Goal: Task Accomplishment & Management: Manage account settings

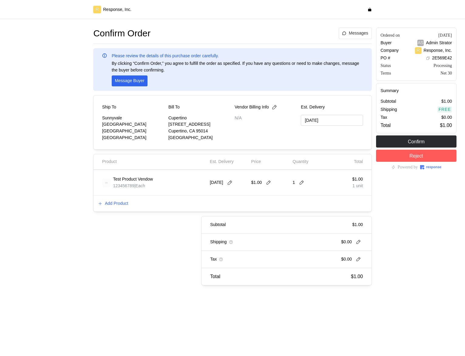
click at [365, 289] on div "Confirm Order Messages Please review the details of this purchase order careful…" at bounding box center [232, 170] width 448 height 284
click at [122, 204] on p "Add Product" at bounding box center [116, 203] width 23 height 7
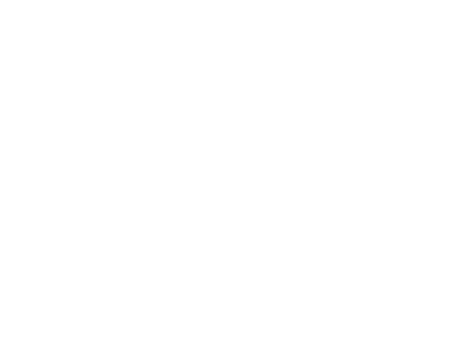
click at [263, 0] on html at bounding box center [232, 0] width 465 height 0
